Goal: Task Accomplishment & Management: Complete application form

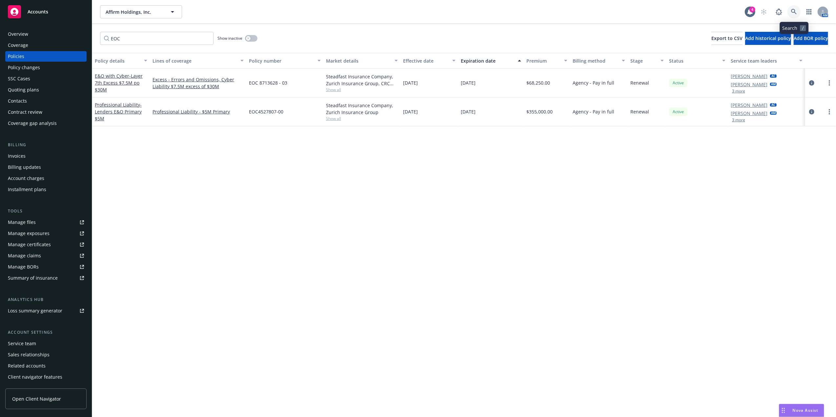
click at [797, 12] on link at bounding box center [793, 11] width 13 height 13
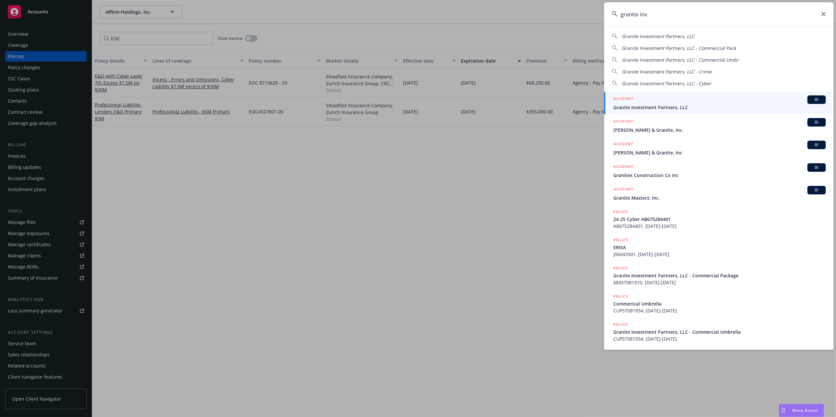
type input "granite inv"
click at [647, 100] on div "ACCOUNT BI" at bounding box center [719, 99] width 212 height 9
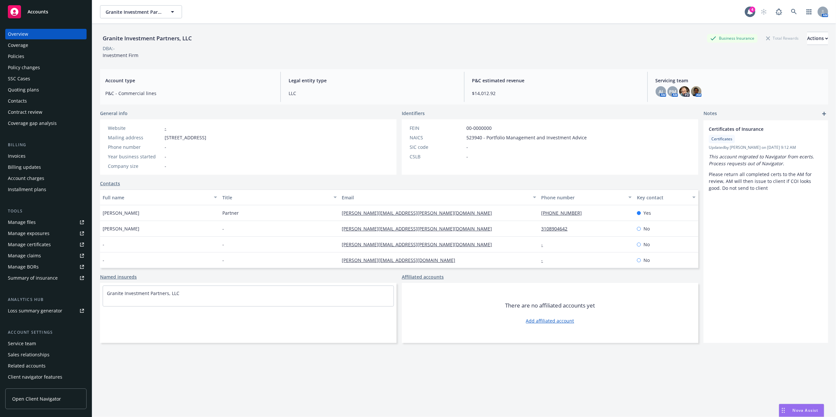
click at [35, 53] on div "Policies" at bounding box center [46, 56] width 76 height 10
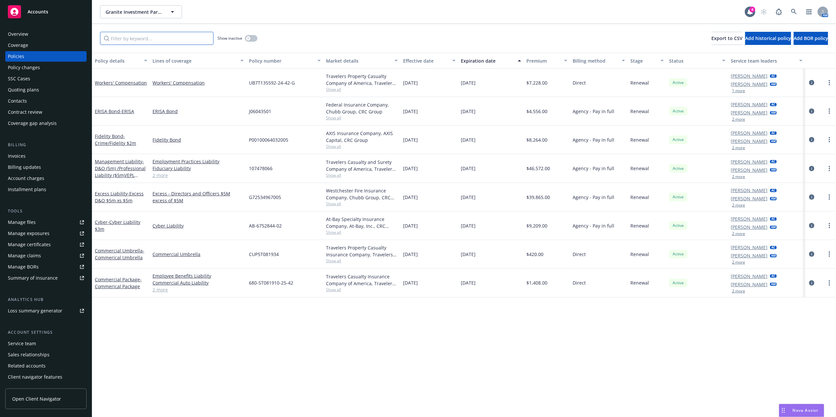
click at [190, 38] on input "Filter by keyword..." at bounding box center [156, 38] width 113 height 13
click at [829, 84] on circle "more" at bounding box center [829, 84] width 1 height 1
click at [800, 108] on link "Renew with incumbent" at bounding box center [794, 109] width 77 height 13
select select "12"
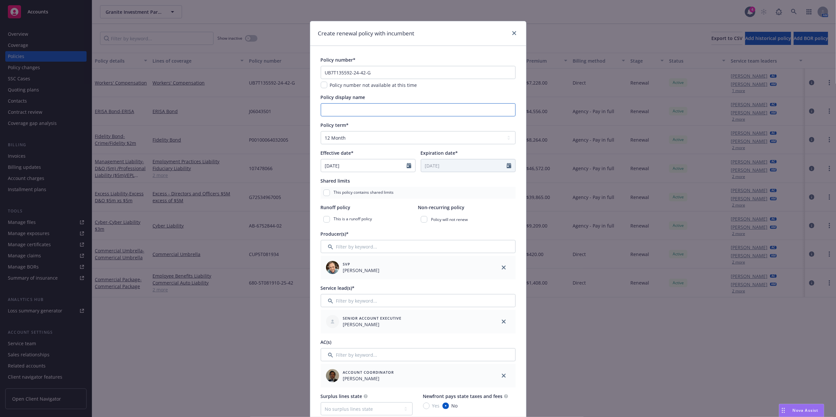
click at [351, 111] on input "Policy display name" at bounding box center [418, 109] width 195 height 13
drag, startPoint x: 396, startPoint y: 77, endPoint x: 267, endPoint y: 66, distance: 130.0
click at [267, 66] on div "Create renewal policy with incumbent Policy number* UB7T135592-24-42-G Policy n…" at bounding box center [418, 208] width 836 height 417
paste input "-7T135592-25"
type input "UB-7T135592-25-42-G"
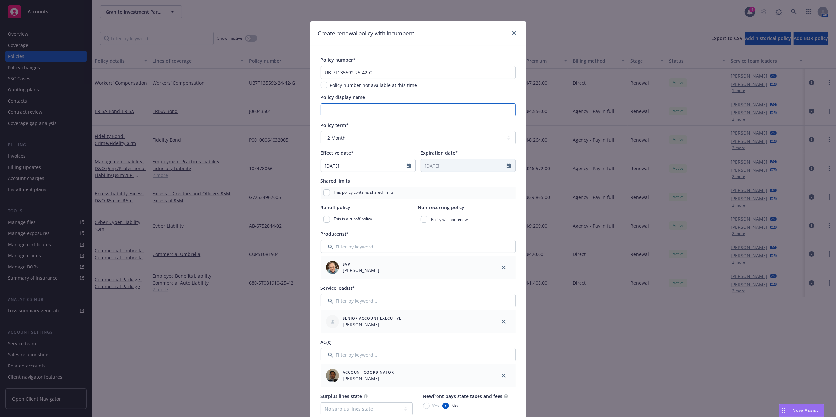
click at [368, 110] on input "Policy display name" at bounding box center [418, 109] width 195 height 13
type input "Workers Compensation"
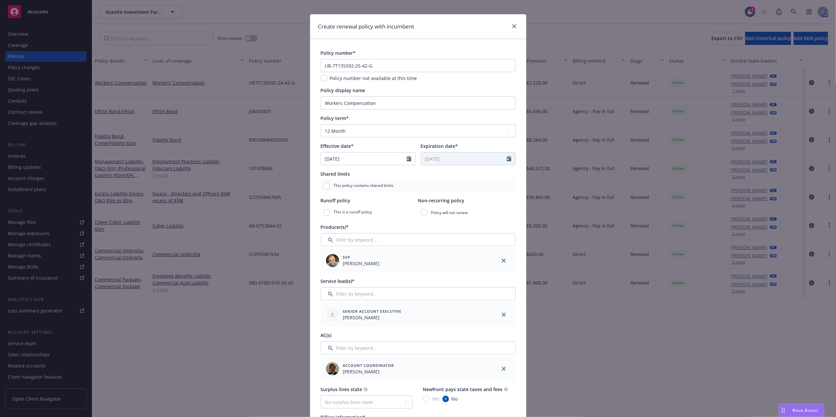
drag, startPoint x: 425, startPoint y: 176, endPoint x: 420, endPoint y: 202, distance: 26.7
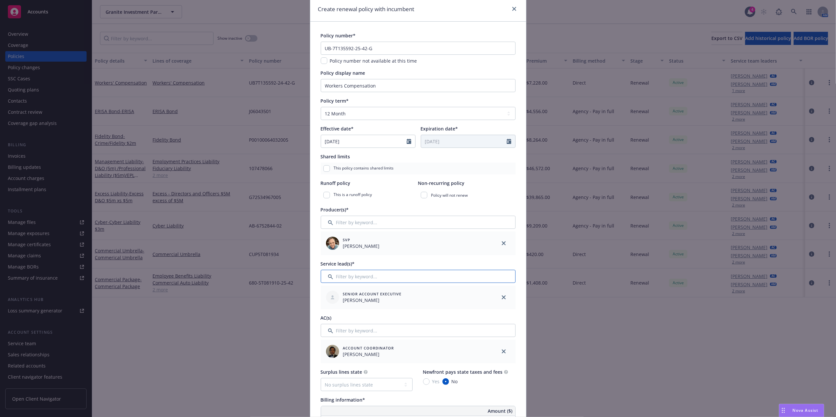
click at [380, 277] on input "Filter by keyword..." at bounding box center [418, 276] width 195 height 13
type input "a"
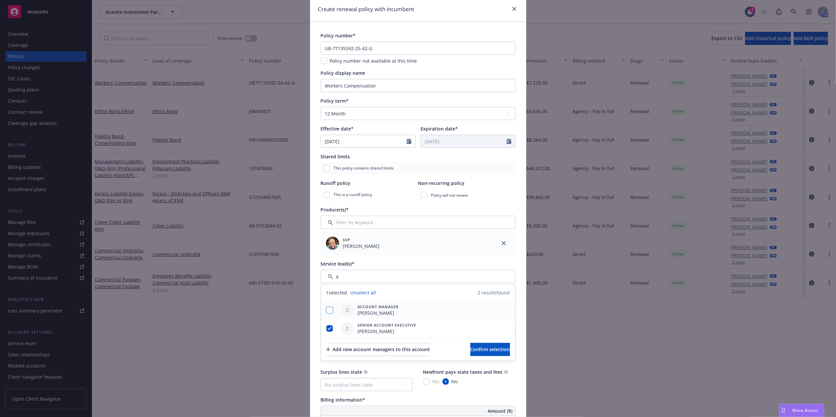
click at [328, 308] on input "checkbox" at bounding box center [329, 310] width 7 height 7
checkbox input "true"
click at [493, 347] on span "Confirm selection" at bounding box center [490, 349] width 40 height 6
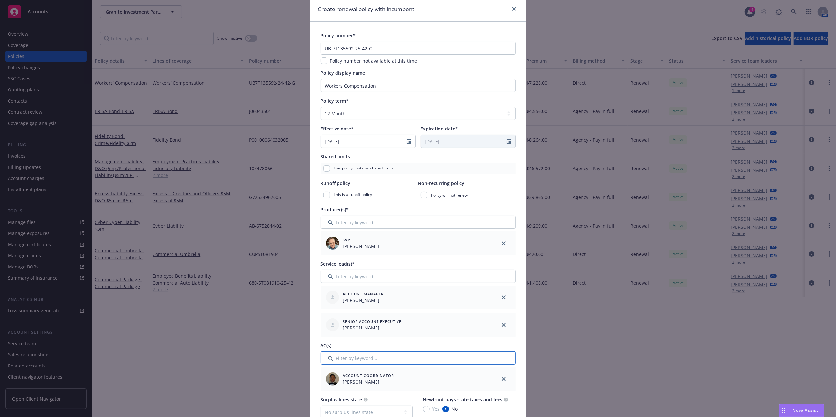
click at [400, 361] on input "Filter by keyword..." at bounding box center [418, 358] width 195 height 13
type input "sa"
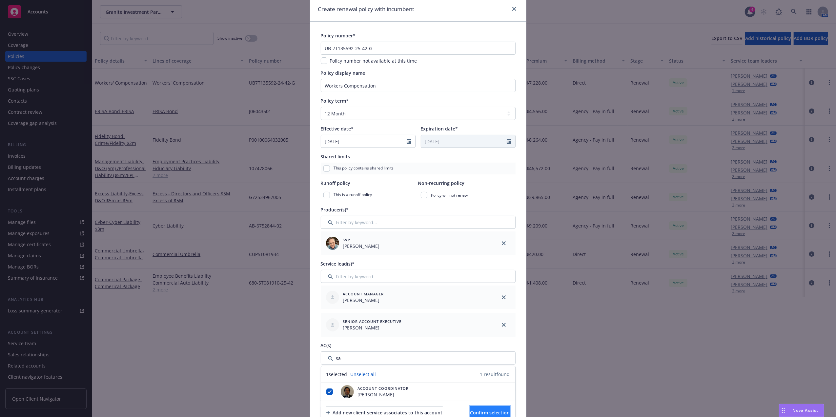
click at [494, 409] on button "Confirm selection" at bounding box center [490, 412] width 40 height 13
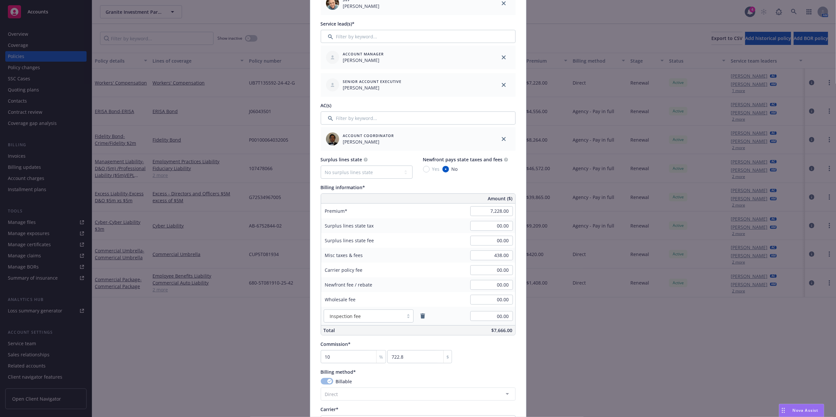
scroll to position [265, 0]
click at [491, 211] on input "7,228.00" at bounding box center [491, 210] width 43 height 10
paste input "6684"
type input "6,684.00"
type input "668.4"
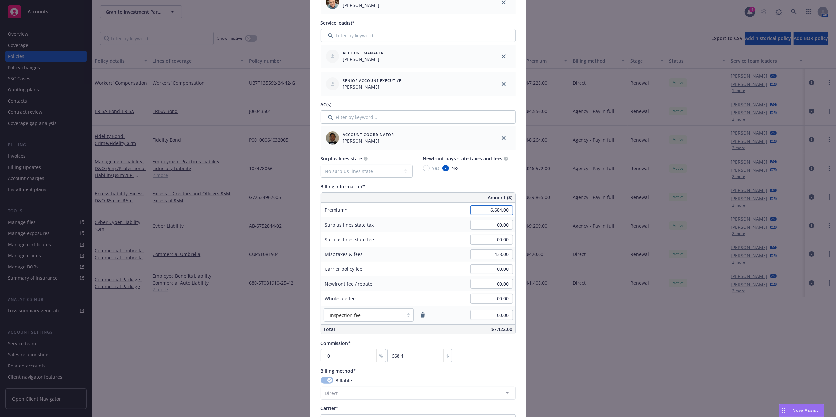
click at [498, 212] on input "6,684.00" at bounding box center [491, 210] width 43 height 10
click at [497, 211] on input "6,684.00" at bounding box center [491, 210] width 43 height 10
paste input "844"
type input "6,844.00"
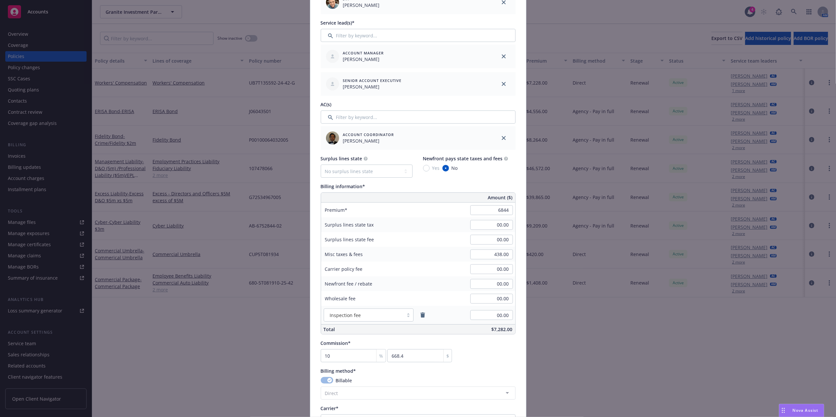
type input "684.4"
click at [493, 253] on input "438.00" at bounding box center [491, 255] width 43 height 10
paste input "344"
type input "344.00"
click at [400, 276] on div "Carrier policy fee" at bounding box center [370, 269] width 98 height 15
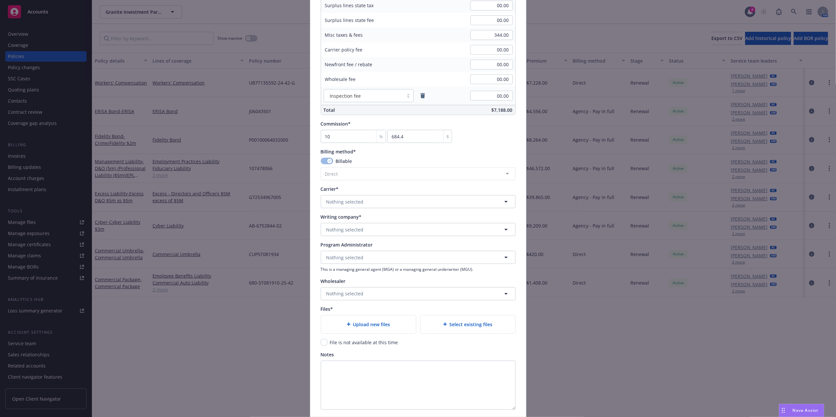
scroll to position [539, 0]
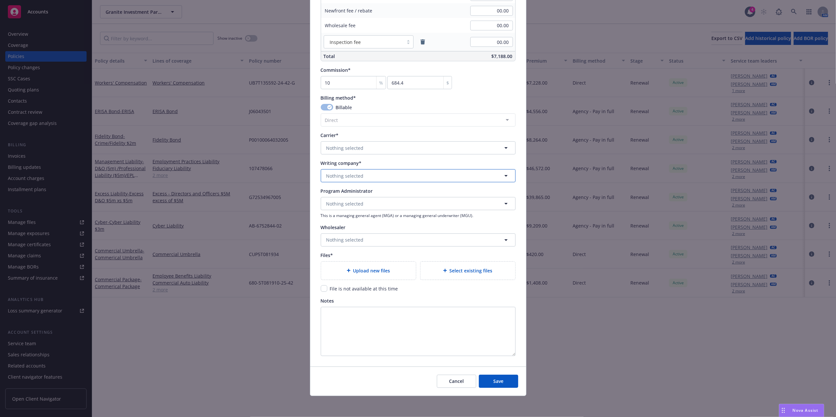
click at [388, 178] on button "Nothing selected" at bounding box center [418, 175] width 195 height 13
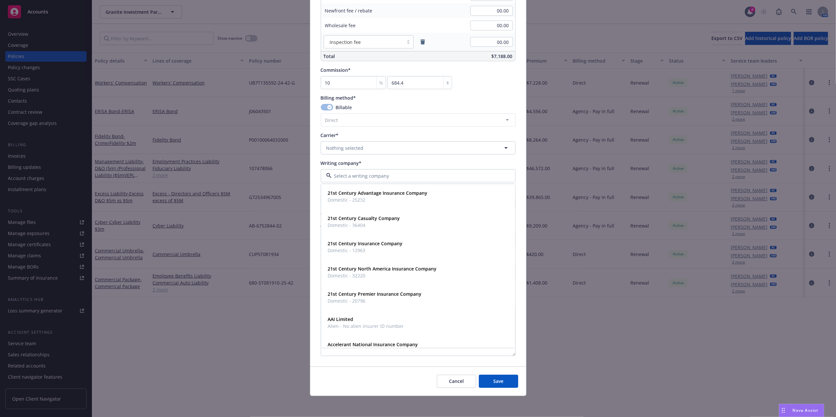
paste input "TRAVELERS PROPERTY CASUALTY COMPANY OF [GEOGRAPHIC_DATA]"
type input "TRAVELERS PROPERTY CASUALTY COMPANY OF [GEOGRAPHIC_DATA]"
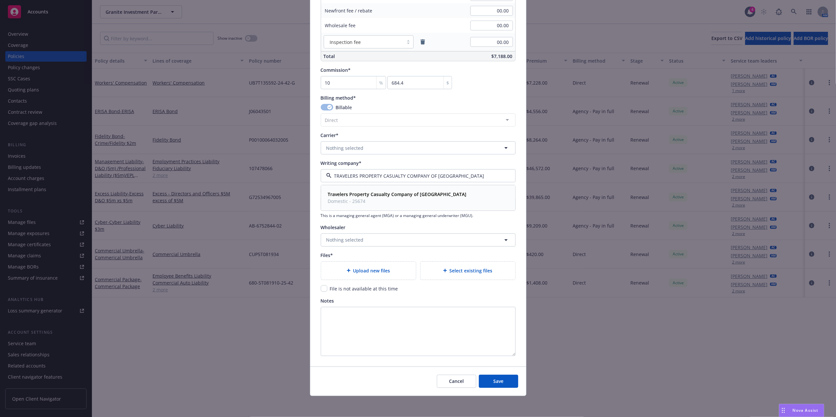
click at [368, 194] on strong "Travelers Property Casualty Company of [GEOGRAPHIC_DATA]" at bounding box center [397, 194] width 139 height 6
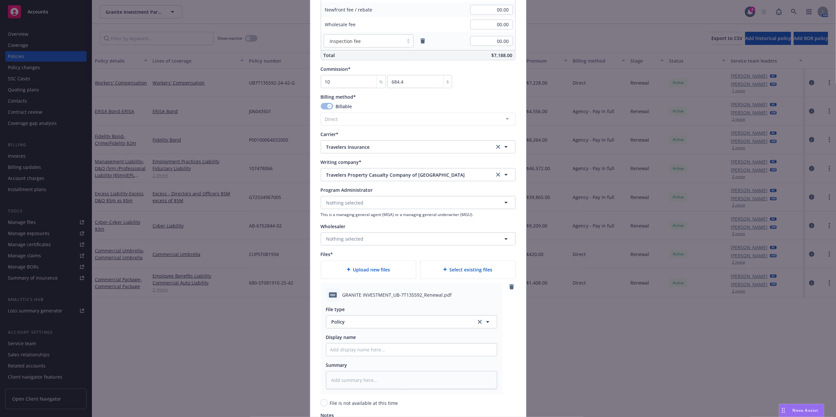
type textarea "x"
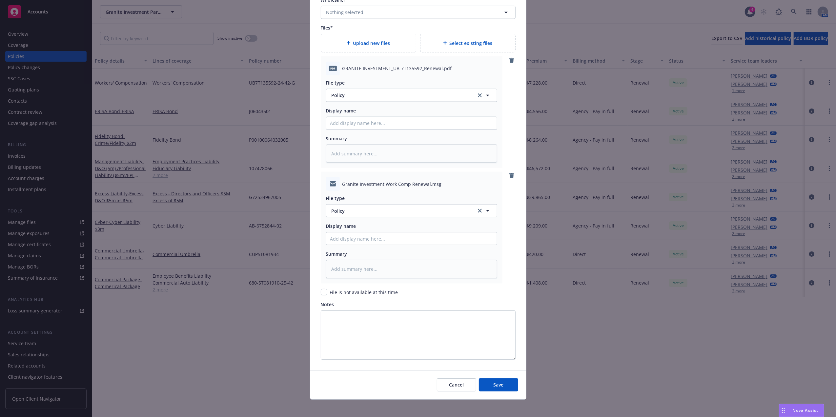
scroll to position [771, 0]
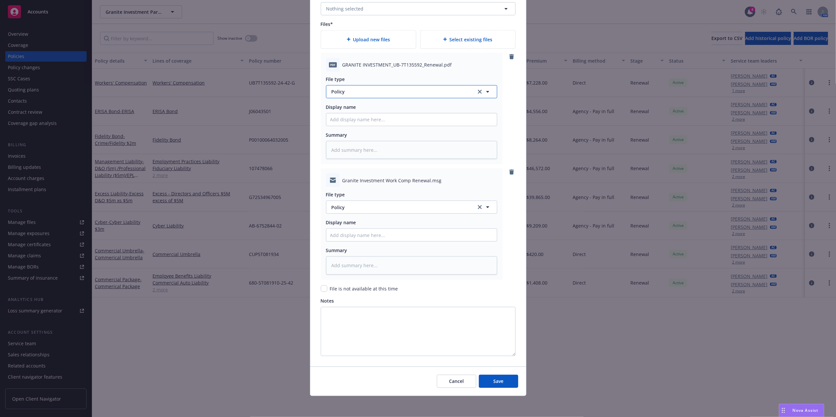
click at [352, 91] on span "Policy" at bounding box center [400, 91] width 137 height 7
type input "e"
type input "po"
click at [372, 115] on div "Policy" at bounding box center [411, 109] width 171 height 17
click at [390, 122] on input "Policy display name" at bounding box center [411, 119] width 171 height 12
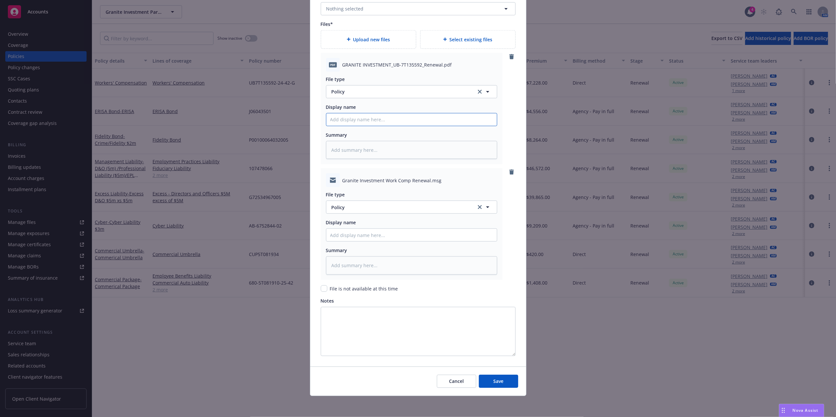
type textarea "x"
type input "2"
type textarea "x"
type input "25"
type textarea "x"
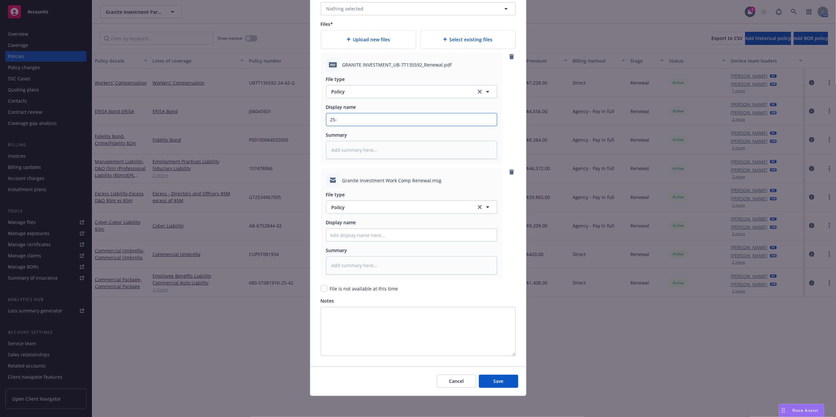
type input "25-2"
type textarea "x"
type input "25-26"
type textarea "x"
type input "25-26 W"
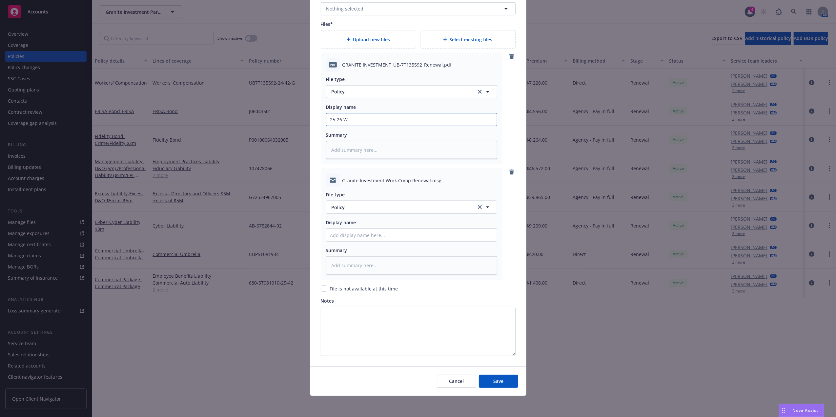
type textarea "x"
type input "25-26 Wo"
type textarea "x"
type input "25-26 Work"
type textarea "x"
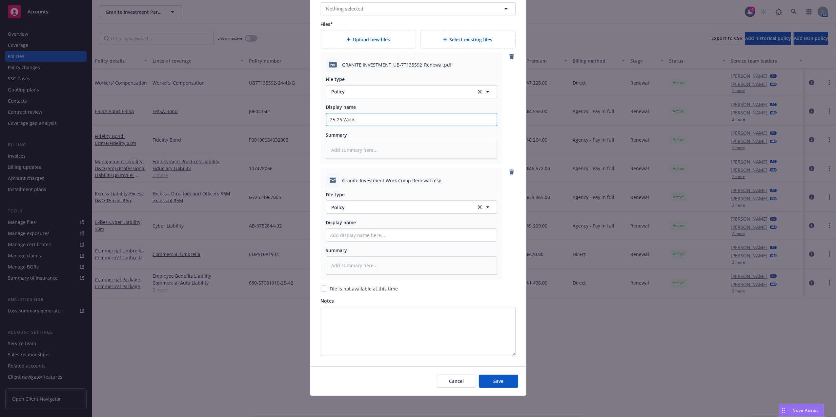
type input "25-26 Worke"
type textarea "x"
type input "25-26 Worker"
type textarea "x"
type input "25-26 Workers"
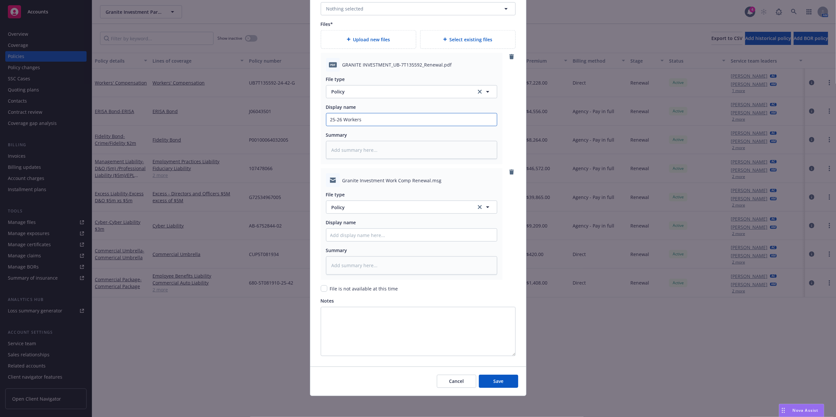
type textarea "x"
type input "25-26 Workers C"
type textarea "x"
type input "25-26 Workers Com"
type textarea "x"
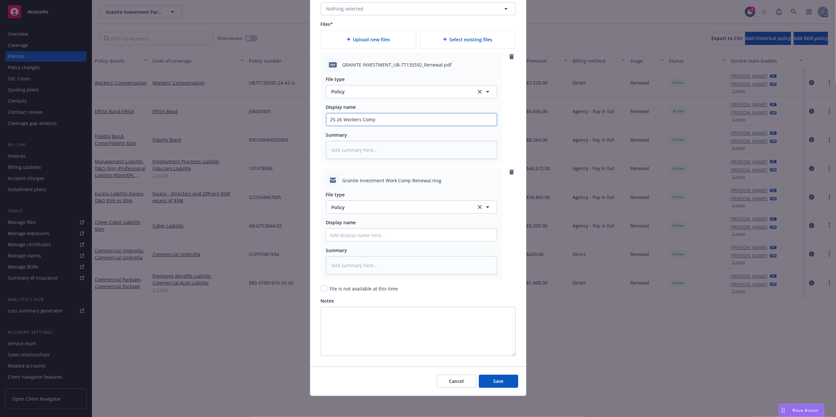
type input "25-26 Workers Comp"
click at [380, 201] on button "Policy" at bounding box center [411, 207] width 171 height 13
type input "email"
click at [366, 225] on div "Email" at bounding box center [411, 226] width 163 height 10
click at [363, 126] on input "Policy display name" at bounding box center [411, 119] width 171 height 12
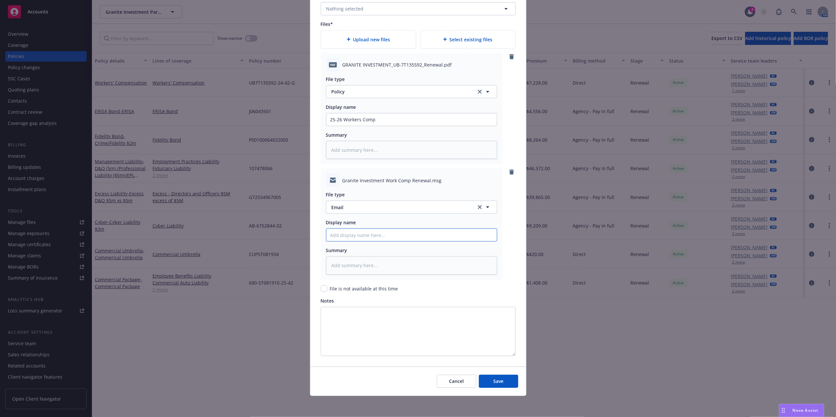
type textarea "x"
type input "P"
type textarea "x"
type input "Po"
type textarea "x"
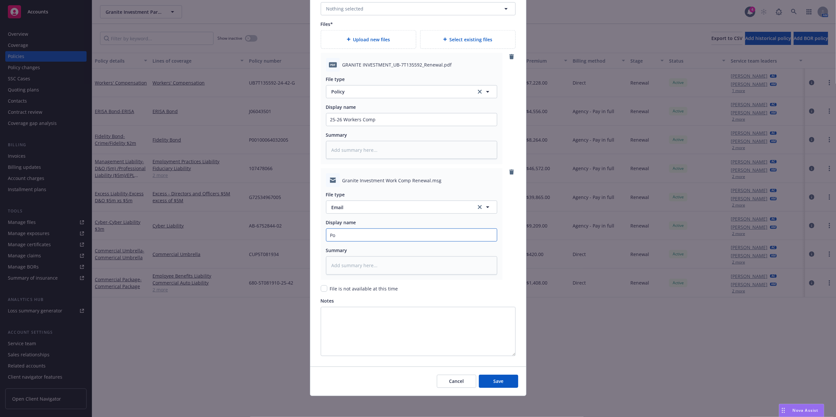
type input "Pol"
type textarea "x"
type input "Poli"
type textarea "x"
type input "Polic"
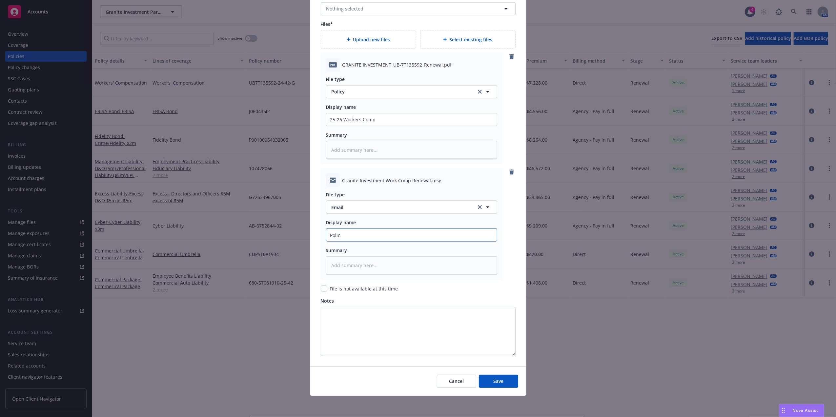
type textarea "x"
type input "Policy"
type textarea "x"
type input "Policy Em"
type textarea "x"
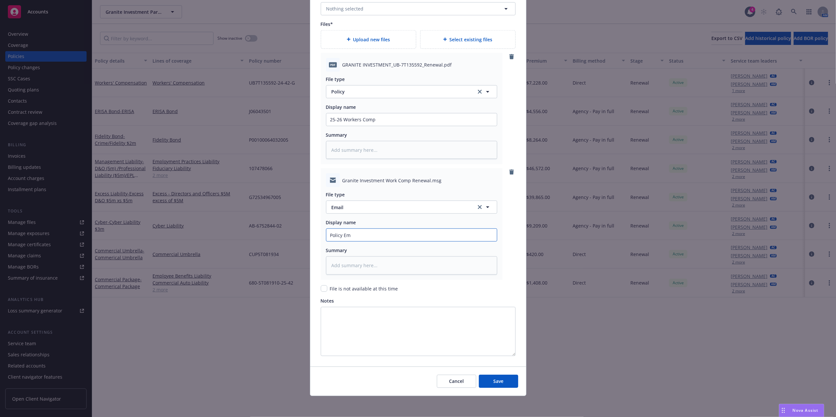
type input "Policy Ema"
type textarea "x"
type input "Policy Emai"
type textarea "x"
type input "Policy Email"
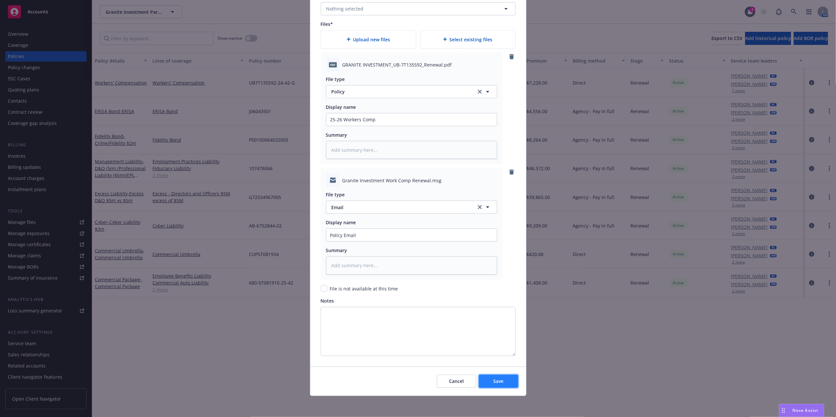
click at [494, 383] on span "Save" at bounding box center [498, 381] width 10 height 6
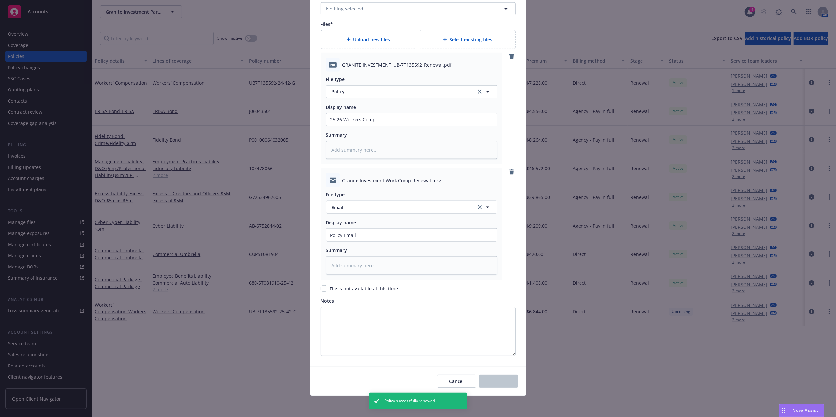
type textarea "x"
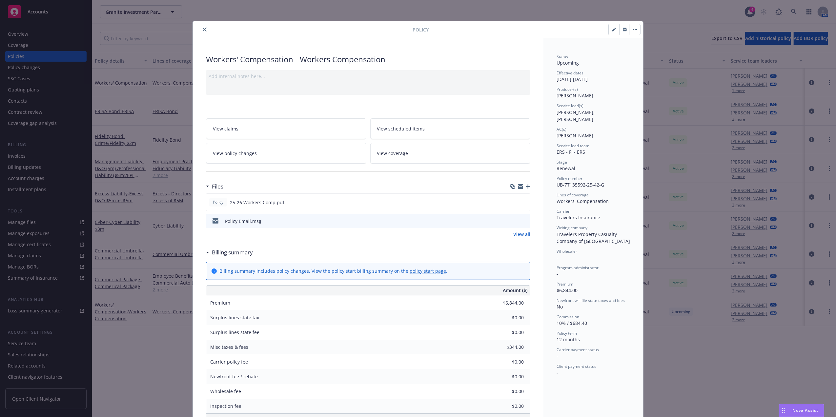
click at [203, 31] on icon "close" at bounding box center [205, 30] width 4 height 4
